Goal: Navigation & Orientation: Find specific page/section

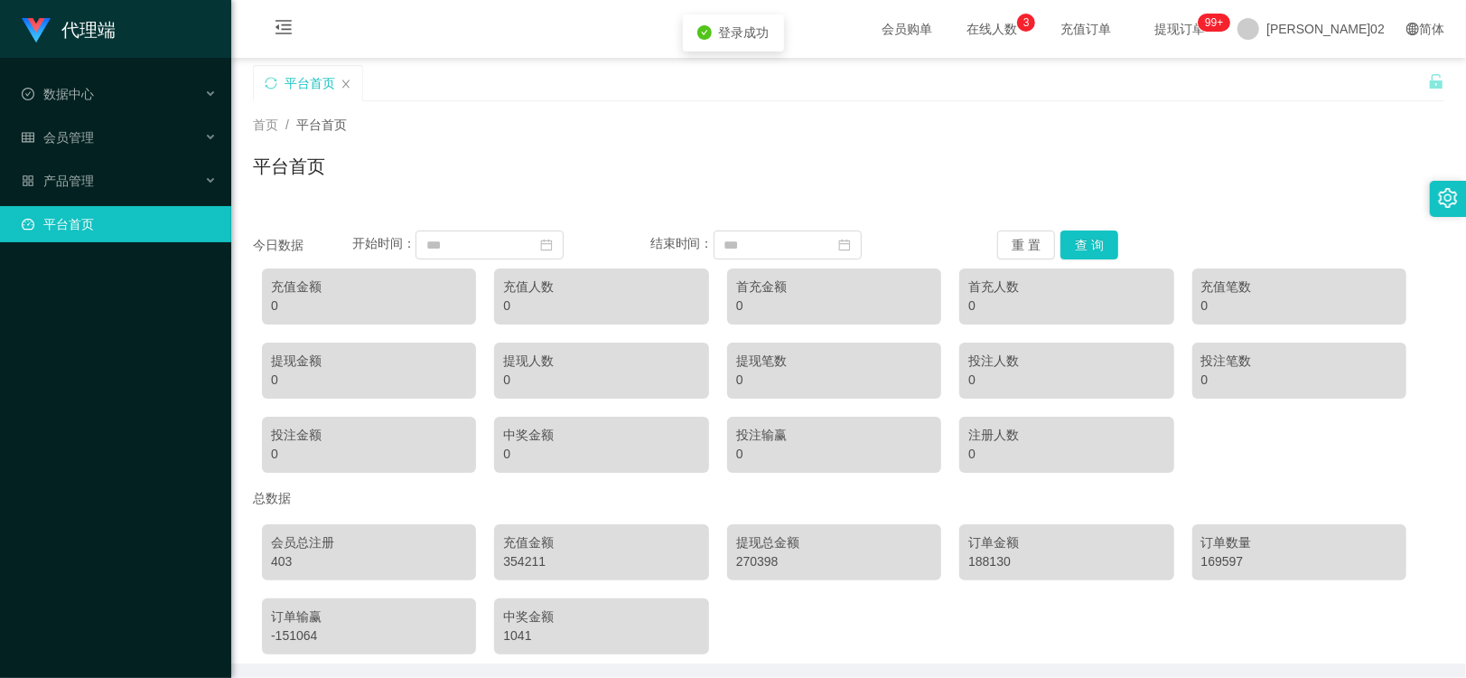
click at [110, 199] on li "产品管理" at bounding box center [115, 183] width 231 height 40
click at [65, 182] on font "产品管理" at bounding box center [68, 180] width 51 height 14
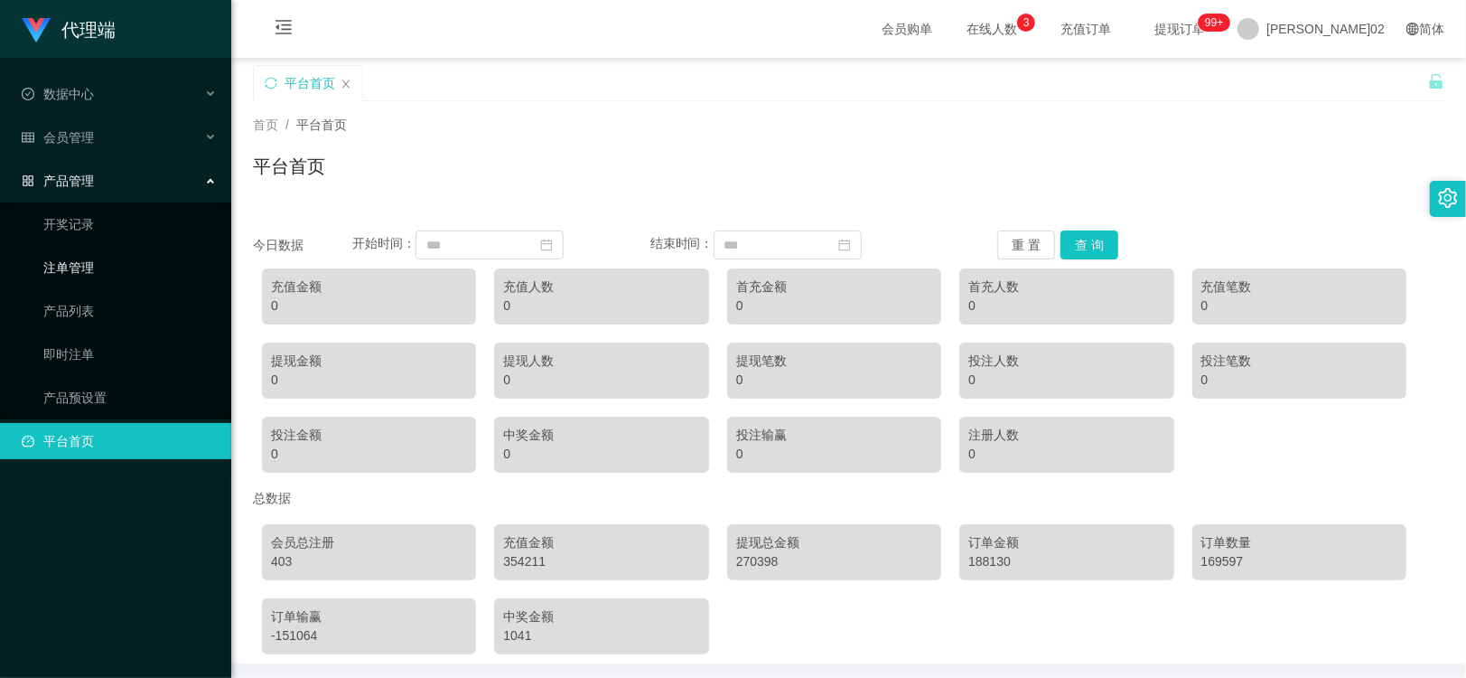
click at [74, 278] on link "注单管理" at bounding box center [129, 267] width 173 height 36
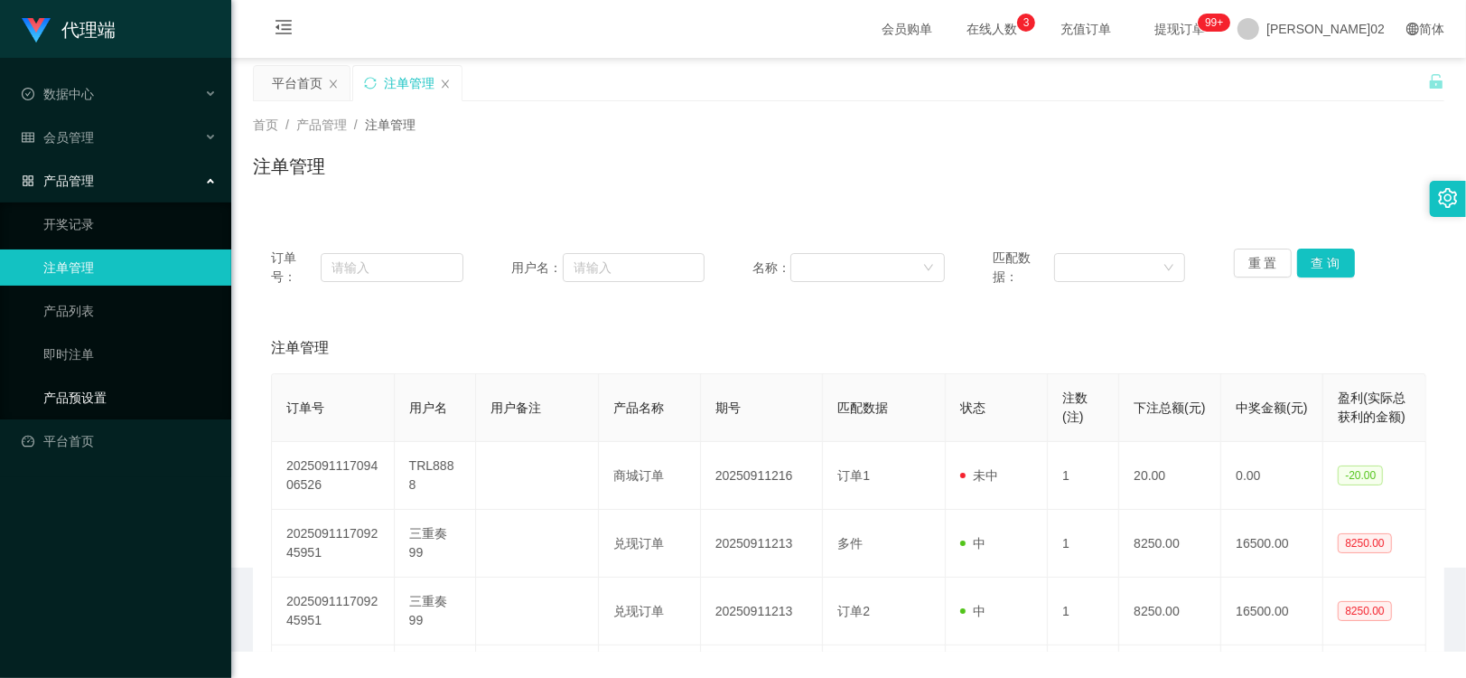
click at [54, 387] on link "产品预设置" at bounding box center [129, 397] width 173 height 36
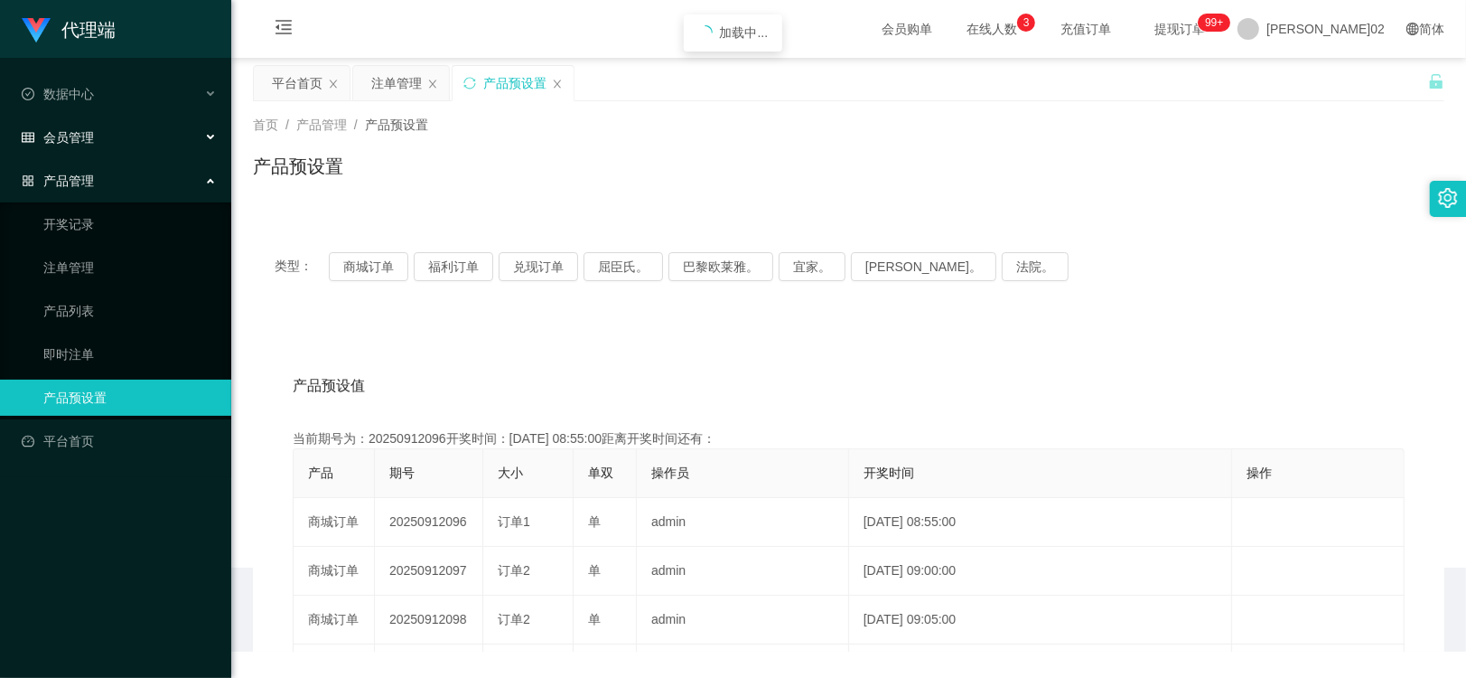
click at [102, 129] on div "会员管理" at bounding box center [115, 137] width 231 height 36
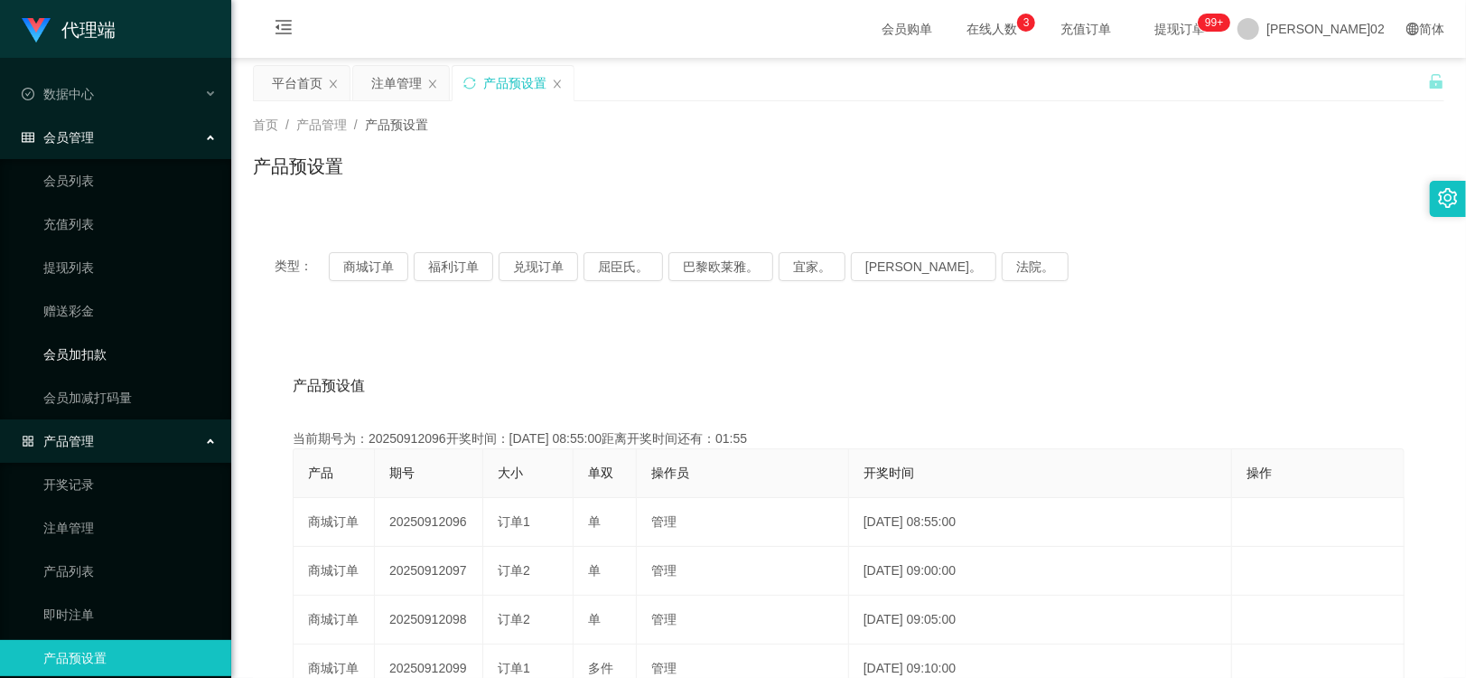
click at [75, 348] on link "会员加扣款" at bounding box center [129, 354] width 173 height 36
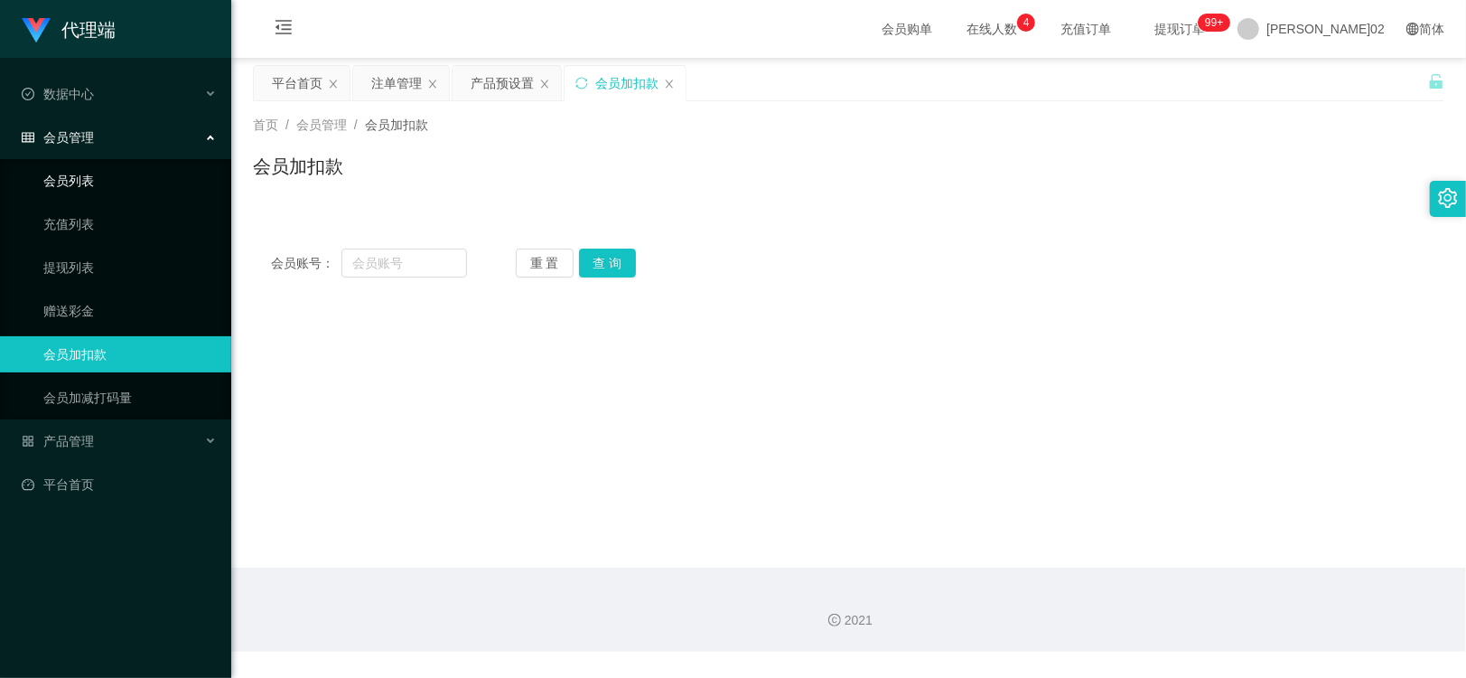
click at [93, 175] on link "会员列表" at bounding box center [129, 181] width 173 height 36
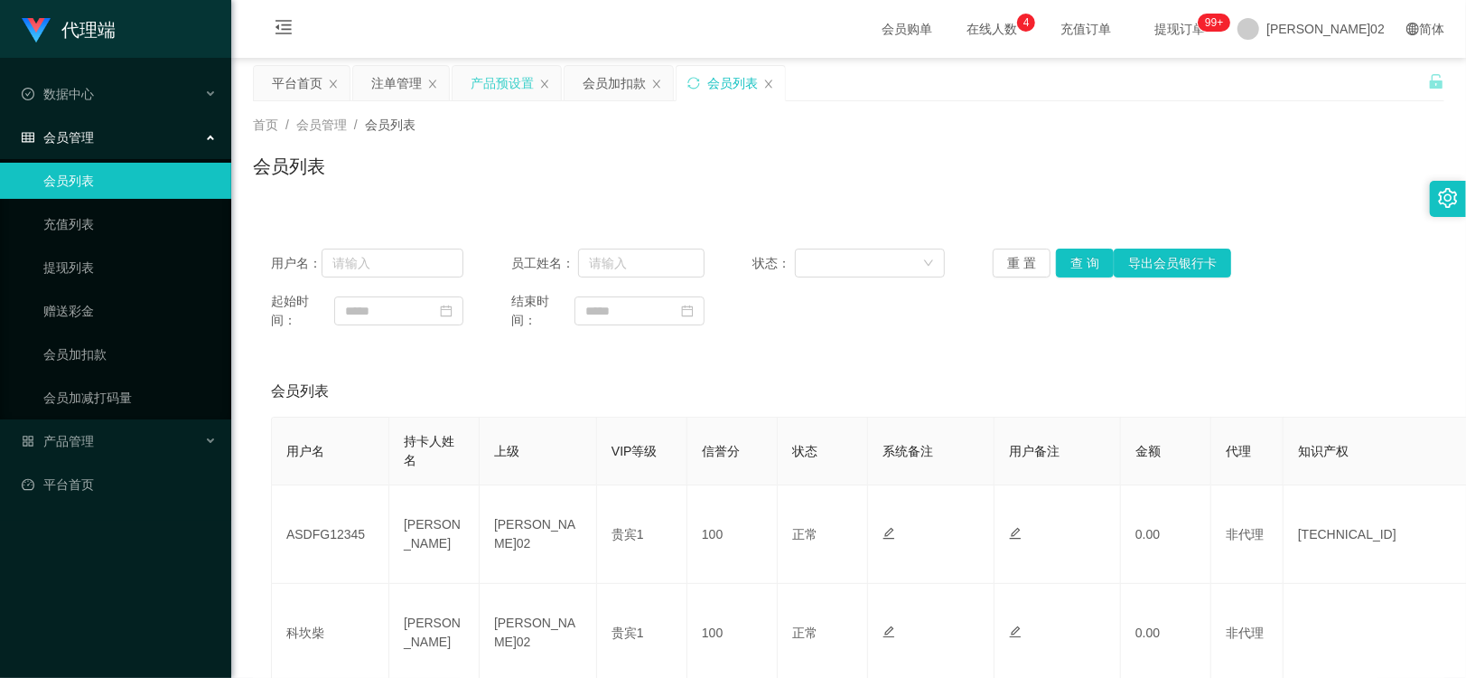
click at [482, 79] on div "产品预设置" at bounding box center [502, 83] width 63 height 34
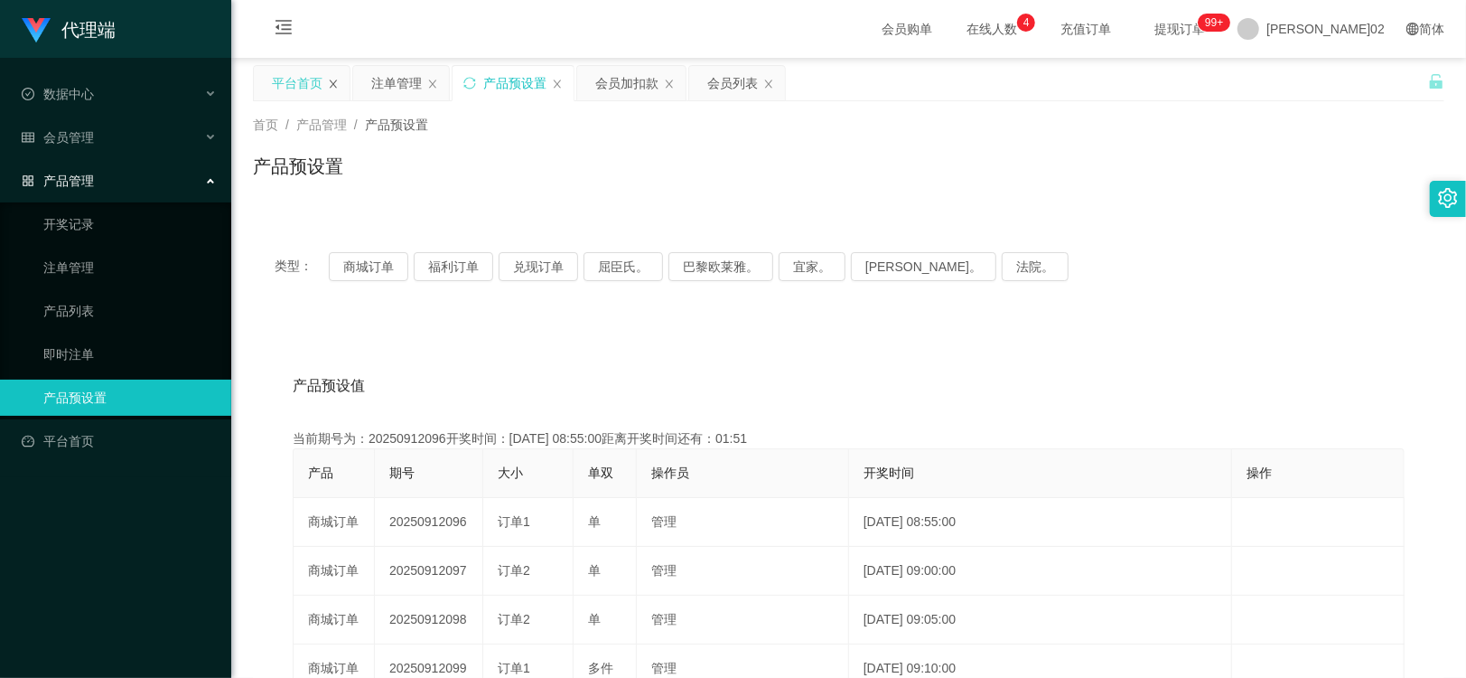
click at [338, 82] on icon "图标： 关闭" at bounding box center [333, 84] width 11 height 11
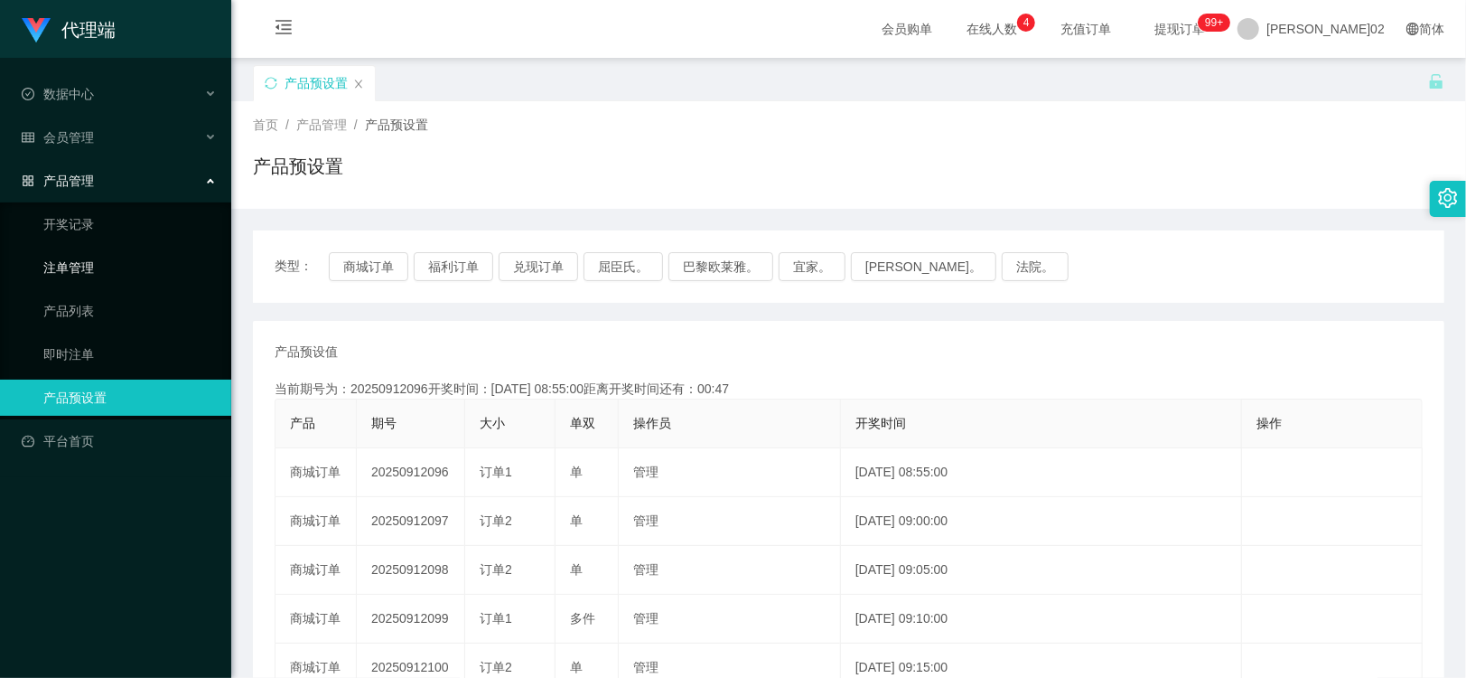
click at [98, 278] on link "注单管理" at bounding box center [129, 267] width 173 height 36
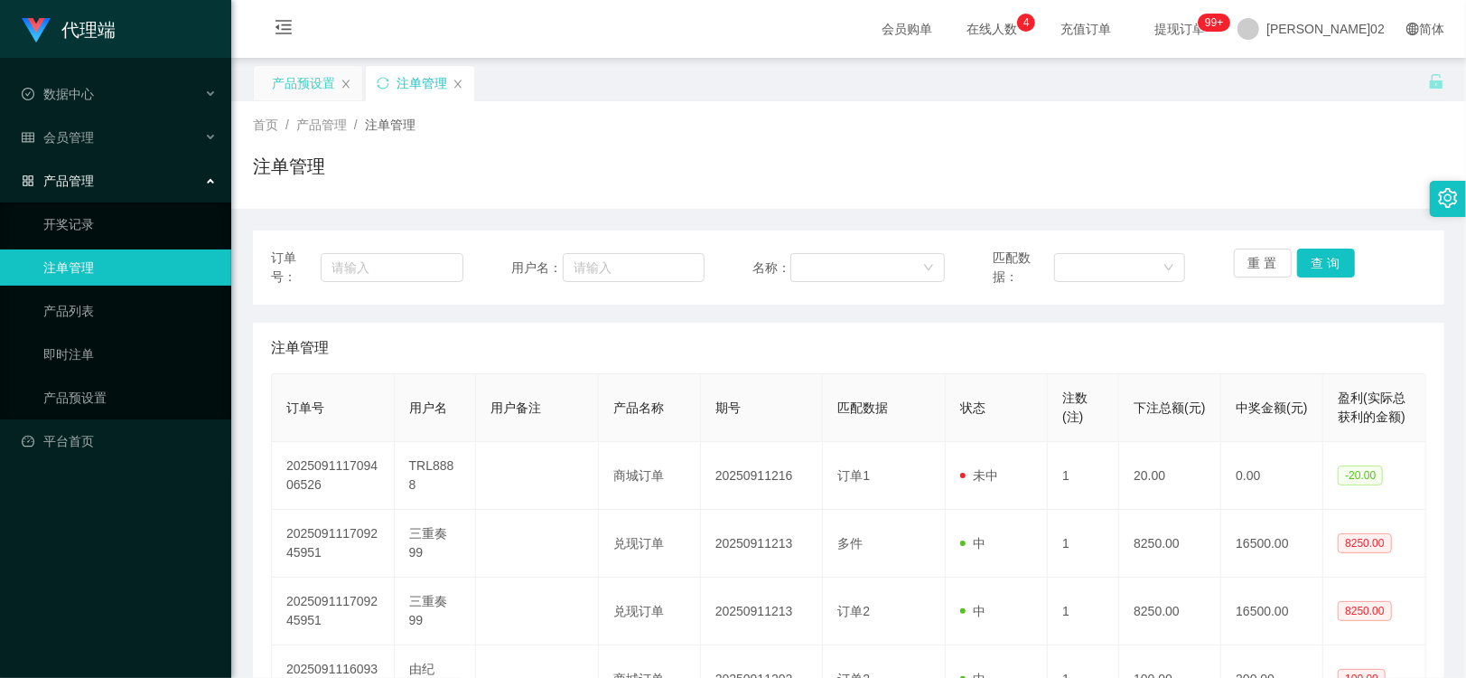
click at [308, 75] on div "产品预设置" at bounding box center [303, 83] width 63 height 34
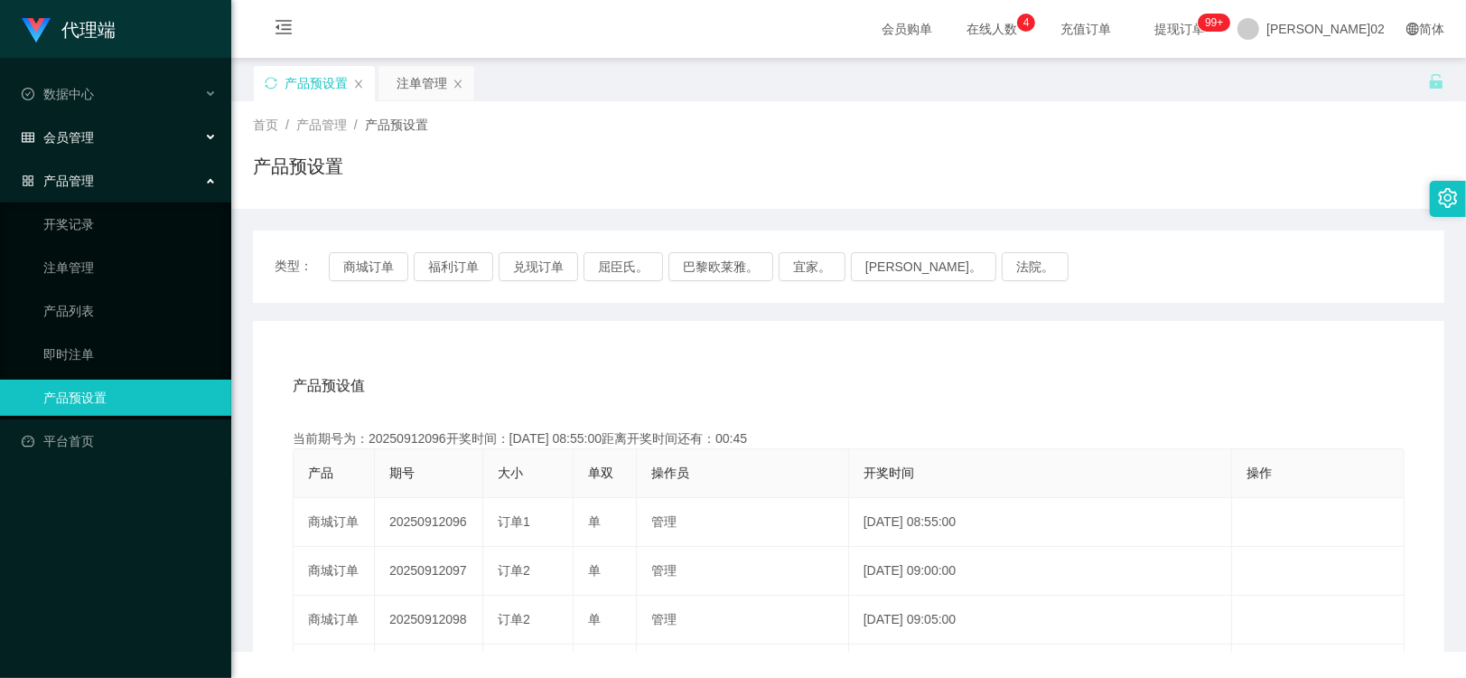
click at [112, 136] on div "会员管理" at bounding box center [115, 137] width 231 height 36
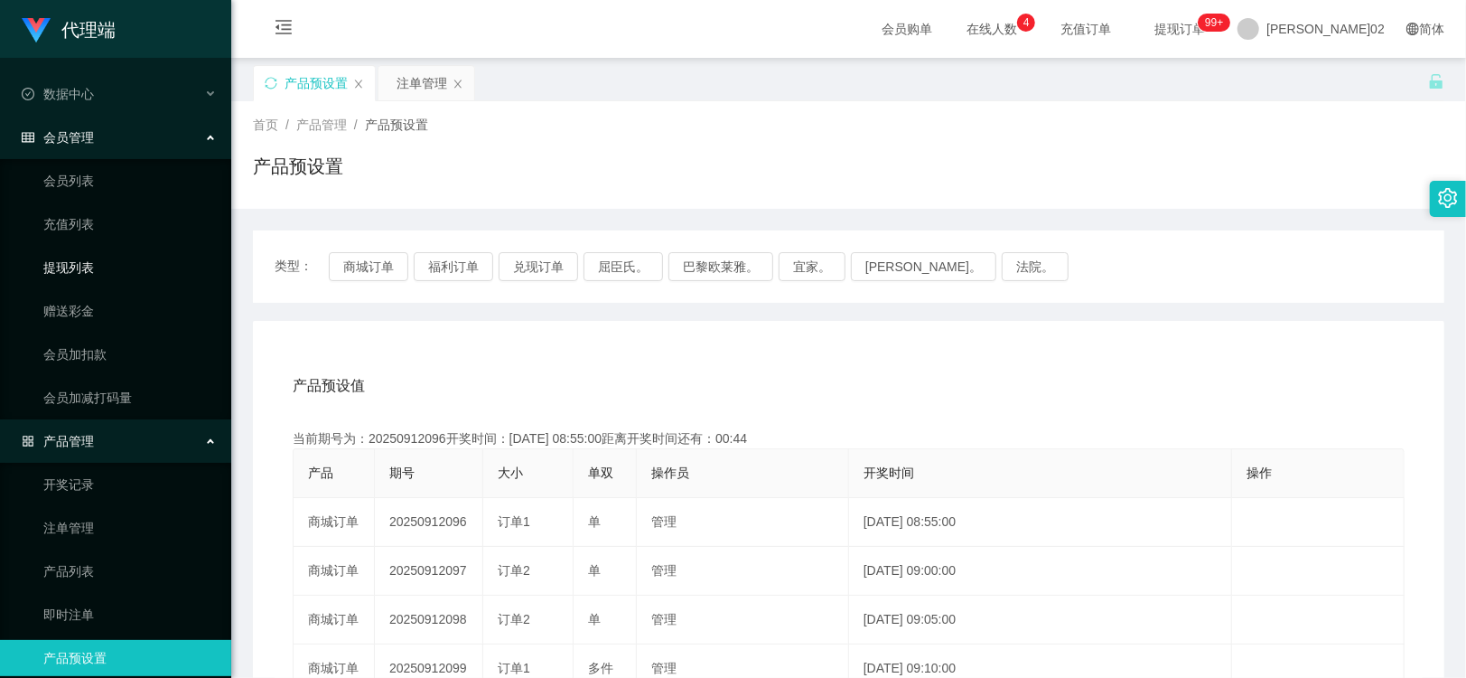
click at [117, 260] on link "提现列表" at bounding box center [129, 267] width 173 height 36
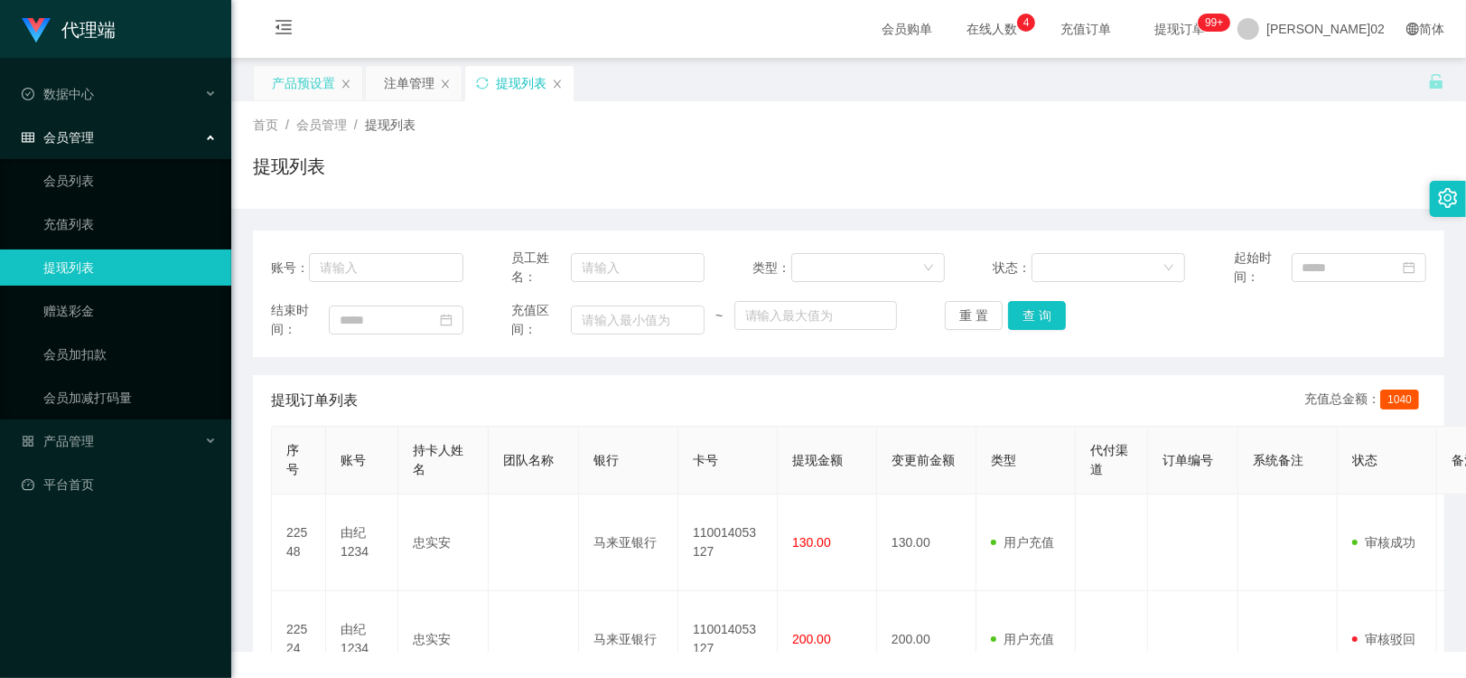
click at [323, 79] on div "产品预设置" at bounding box center [303, 83] width 63 height 34
